Goal: Task Accomplishment & Management: Use online tool/utility

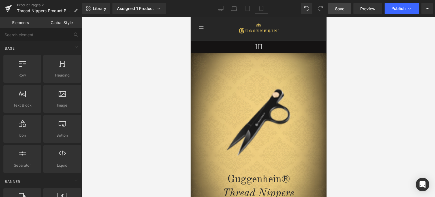
click at [344, 10] on span "Save" at bounding box center [339, 9] width 9 height 6
click at [342, 8] on span "Save" at bounding box center [339, 9] width 9 height 6
click at [340, 10] on span "Save" at bounding box center [339, 9] width 9 height 6
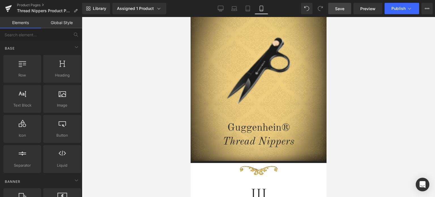
scroll to position [1, 0]
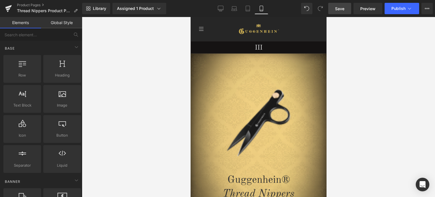
click at [342, 9] on span "Save" at bounding box center [339, 9] width 9 height 6
click at [344, 8] on span "Save" at bounding box center [339, 9] width 9 height 6
click at [344, 9] on span "Save" at bounding box center [339, 9] width 9 height 6
click at [342, 9] on span "Save" at bounding box center [339, 9] width 9 height 6
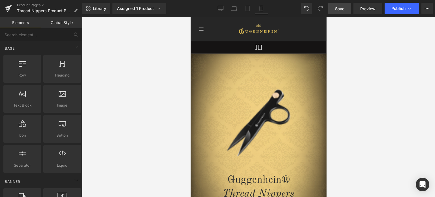
click at [343, 8] on span "Save" at bounding box center [339, 9] width 9 height 6
click at [345, 9] on span "Save" at bounding box center [339, 9] width 9 height 6
click at [342, 8] on span "Save" at bounding box center [339, 9] width 9 height 6
click at [340, 9] on span "Save" at bounding box center [339, 9] width 9 height 6
click at [346, 9] on link "Save" at bounding box center [340, 8] width 23 height 11
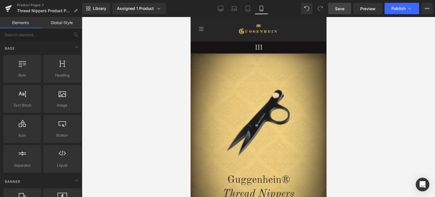
click at [342, 7] on span "Save" at bounding box center [339, 9] width 9 height 6
click at [343, 8] on span "Save" at bounding box center [339, 9] width 9 height 6
click at [344, 10] on span "Save" at bounding box center [339, 9] width 9 height 6
click at [342, 9] on span "Save" at bounding box center [339, 9] width 9 height 6
click at [342, 10] on span "Save" at bounding box center [339, 9] width 9 height 6
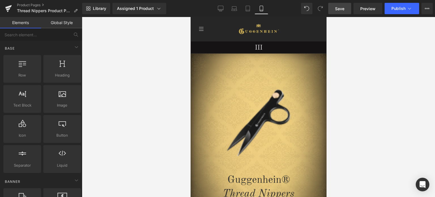
click at [342, 10] on span "Save" at bounding box center [339, 9] width 9 height 6
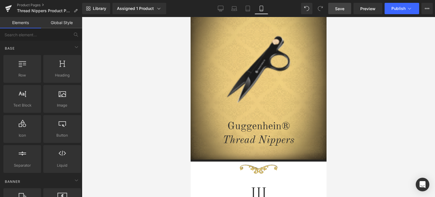
scroll to position [2, 0]
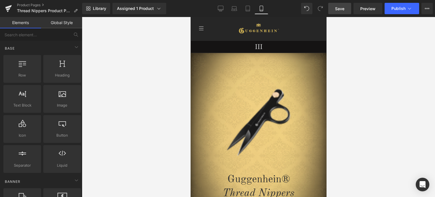
click at [338, 10] on span "Save" at bounding box center [339, 9] width 9 height 6
click at [342, 10] on span "Save" at bounding box center [339, 9] width 9 height 6
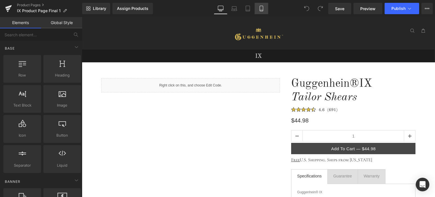
click at [262, 9] on icon at bounding box center [262, 9] width 6 height 6
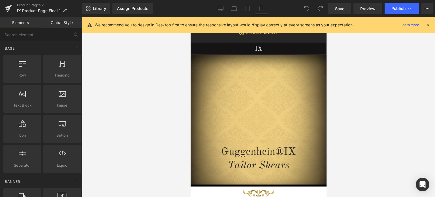
click at [428, 26] on icon at bounding box center [428, 24] width 5 height 5
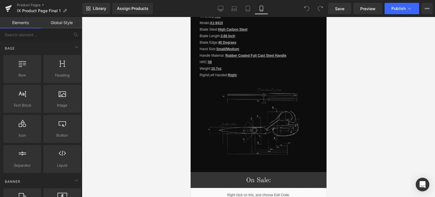
scroll to position [694, 0]
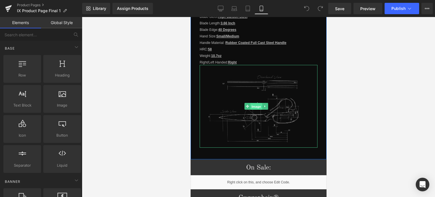
click at [257, 104] on span "Image" at bounding box center [257, 106] width 12 height 7
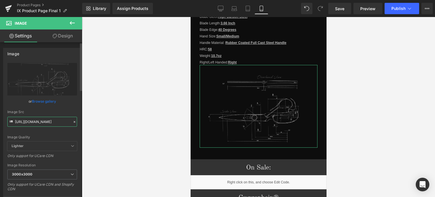
click at [40, 118] on input "[URL][DOMAIN_NAME]" at bounding box center [42, 122] width 70 height 10
paste input "3_075b7b9c-bc5a-44bf-9a5e-36264ddafe96.png?v=1757622342"
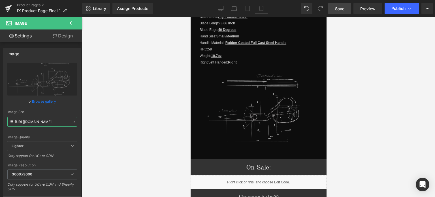
type input "https://cdn.shopify.com/s/files/1/0566/0963/6442/files/2-3_075b7b9c-bc5a-44bf-9…"
click at [343, 10] on span "Save" at bounding box center [339, 9] width 9 height 6
click at [340, 4] on link "Save" at bounding box center [340, 8] width 23 height 11
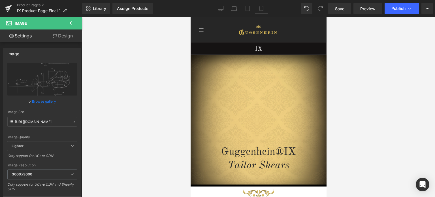
drag, startPoint x: 324, startPoint y: 122, endPoint x: 526, endPoint y: 48, distance: 214.6
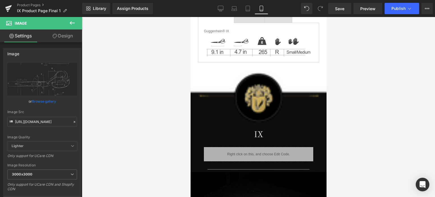
scroll to position [22, 0]
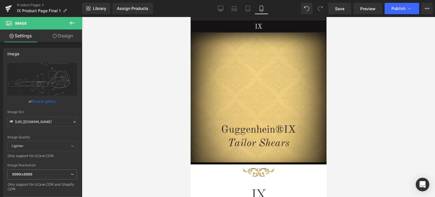
drag, startPoint x: 325, startPoint y: 32, endPoint x: 519, endPoint y: 52, distance: 194.9
click at [371, 5] on link "Preview" at bounding box center [368, 8] width 29 height 11
click at [342, 9] on span "Save" at bounding box center [339, 9] width 9 height 6
